Goal: Transaction & Acquisition: Purchase product/service

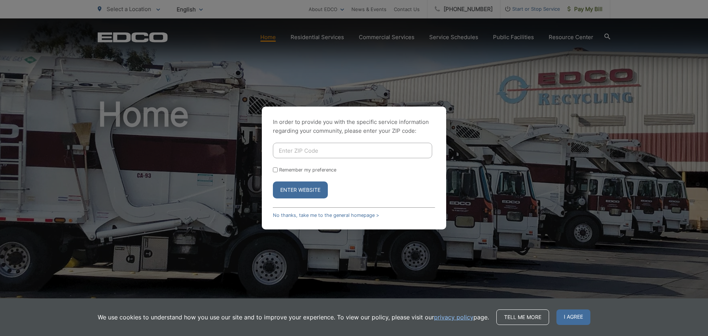
click at [388, 152] on input "Enter ZIP Code" at bounding box center [352, 150] width 159 height 15
click at [313, 152] on input "Enter ZIP Code" at bounding box center [352, 150] width 159 height 15
type input "75204"
click at [277, 172] on input "Remember my preference" at bounding box center [275, 169] width 5 height 5
checkbox input "true"
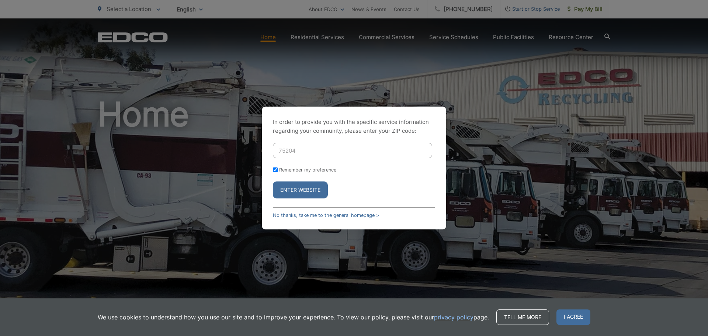
click at [302, 189] on button "Enter Website" at bounding box center [300, 189] width 55 height 17
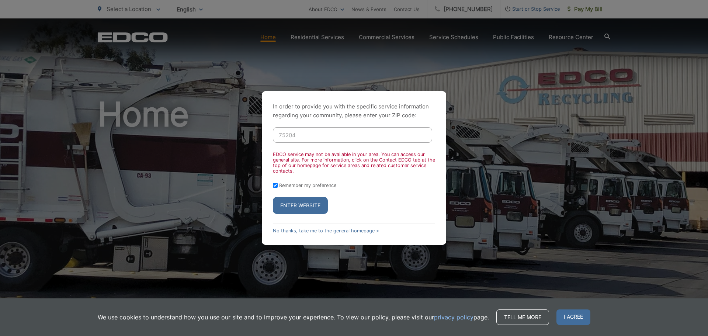
click at [321, 133] on input "75204" at bounding box center [352, 134] width 159 height 15
type input "75024"
click at [302, 207] on button "Enter Website" at bounding box center [300, 205] width 55 height 17
click at [312, 204] on button "Enter Website" at bounding box center [300, 205] width 55 height 17
click at [318, 229] on link "No thanks, take me to the general homepage >" at bounding box center [326, 231] width 106 height 6
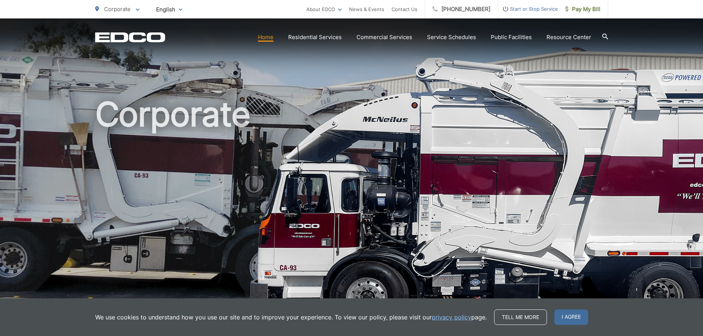
click at [571, 322] on span "I agree" at bounding box center [571, 316] width 34 height 15
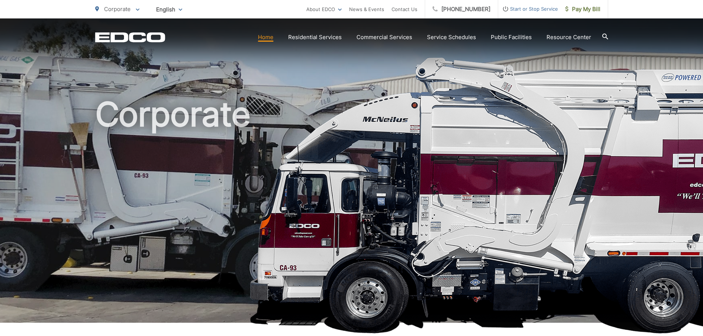
click at [580, 9] on span "Pay My Bill" at bounding box center [582, 9] width 35 height 9
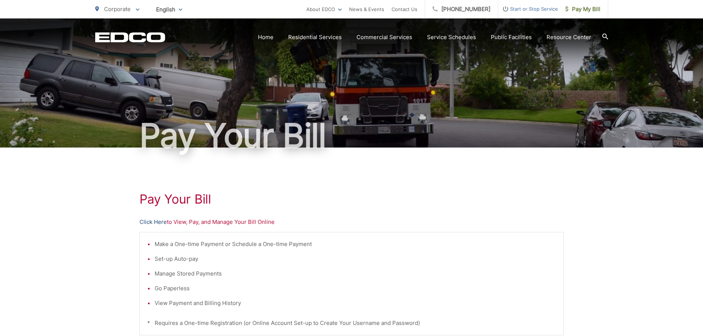
click at [156, 222] on link "Click Here" at bounding box center [152, 222] width 27 height 9
